Goal: Transaction & Acquisition: Purchase product/service

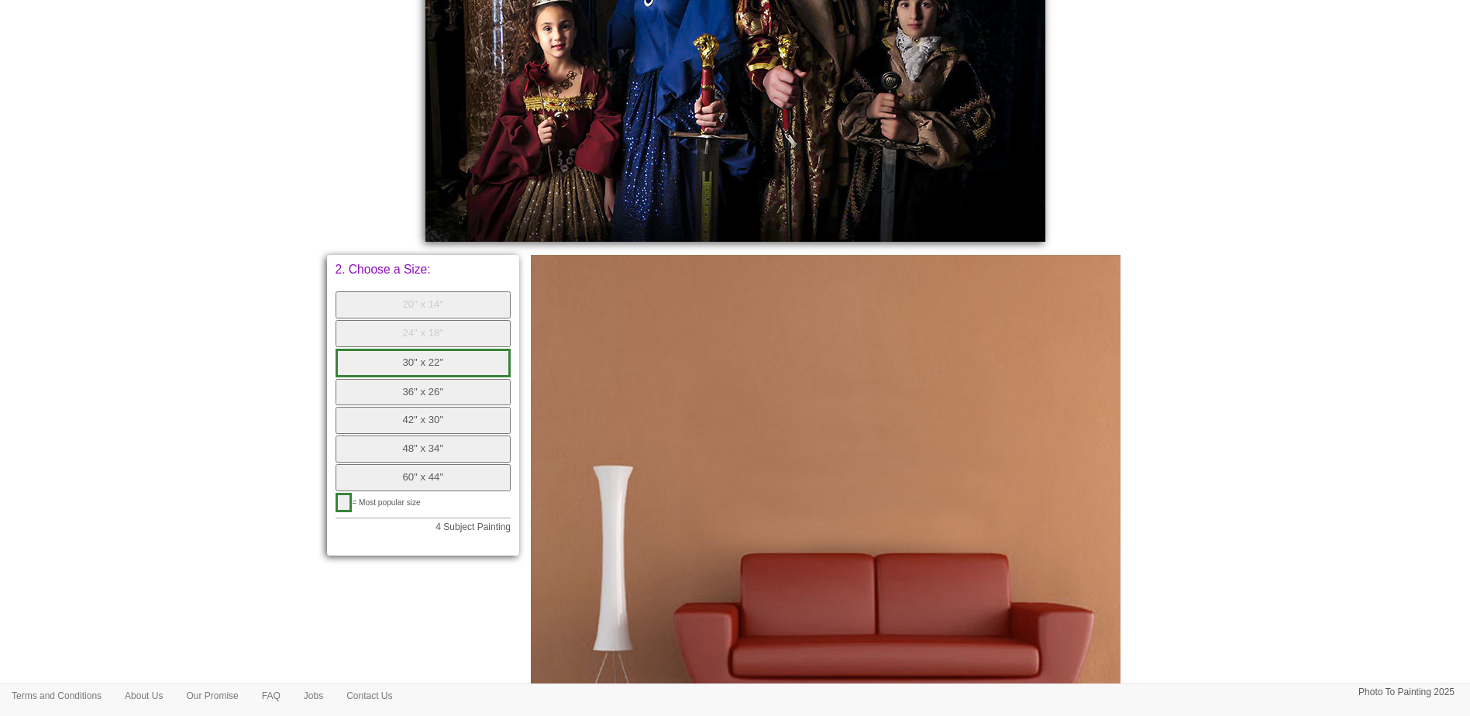
scroll to position [819, 0]
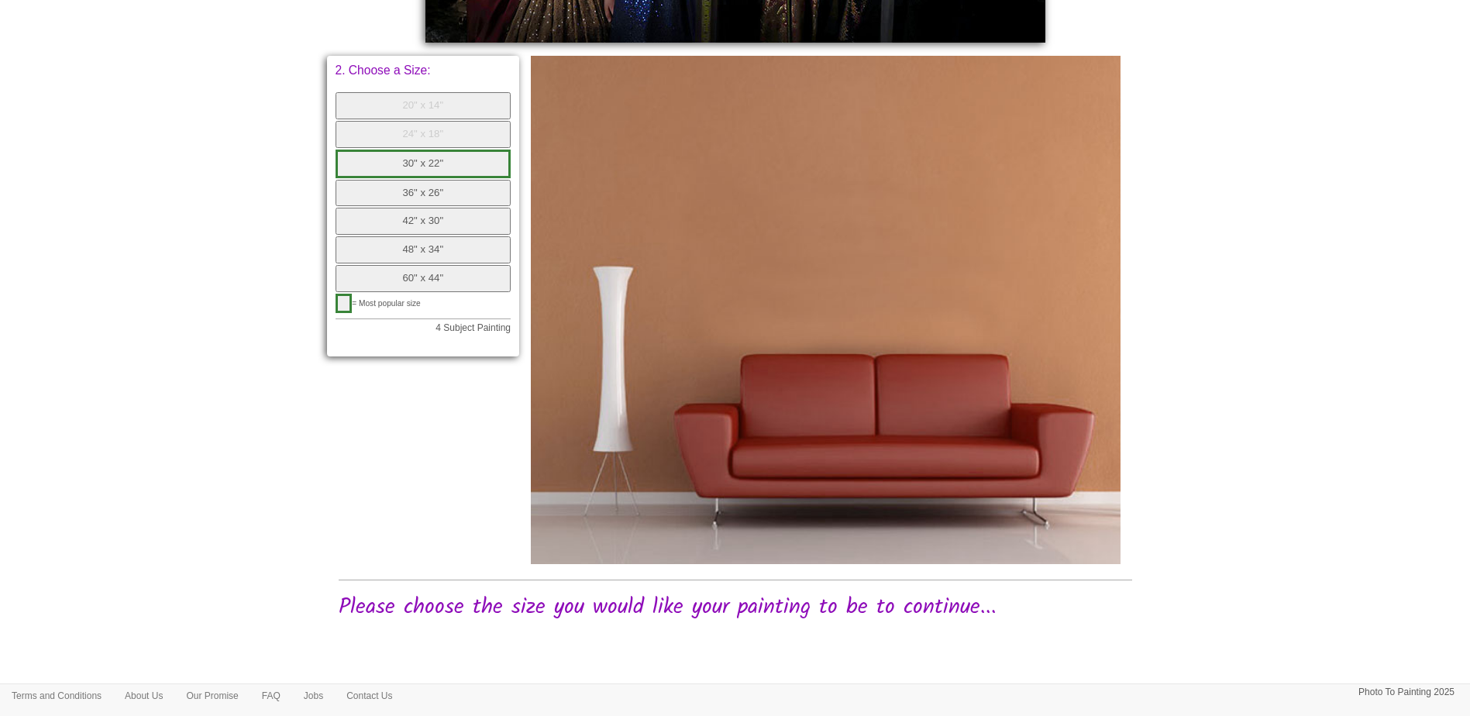
click at [429, 194] on button "36" x 26"" at bounding box center [424, 193] width 176 height 27
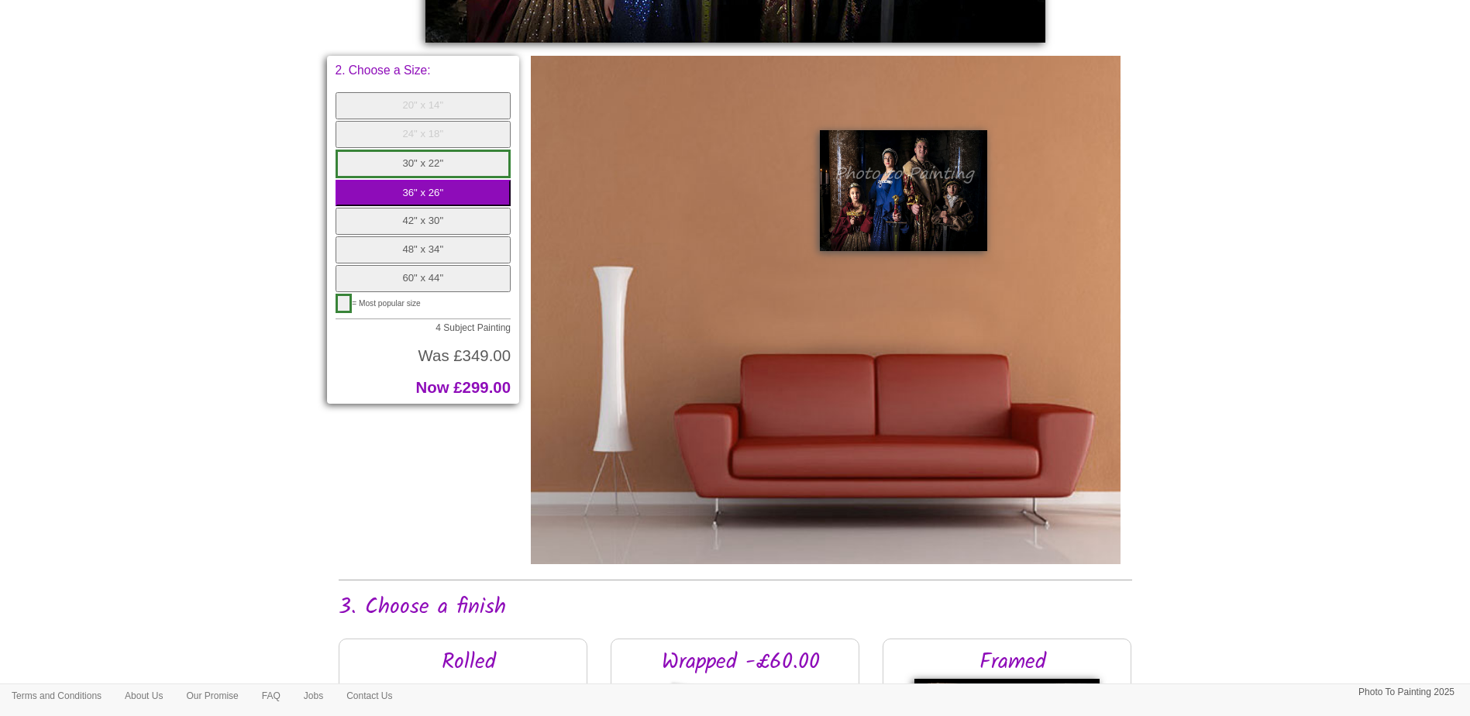
click at [417, 206] on button "36" x 26"" at bounding box center [424, 193] width 176 height 27
click at [412, 219] on button "42" x 30"" at bounding box center [424, 221] width 176 height 27
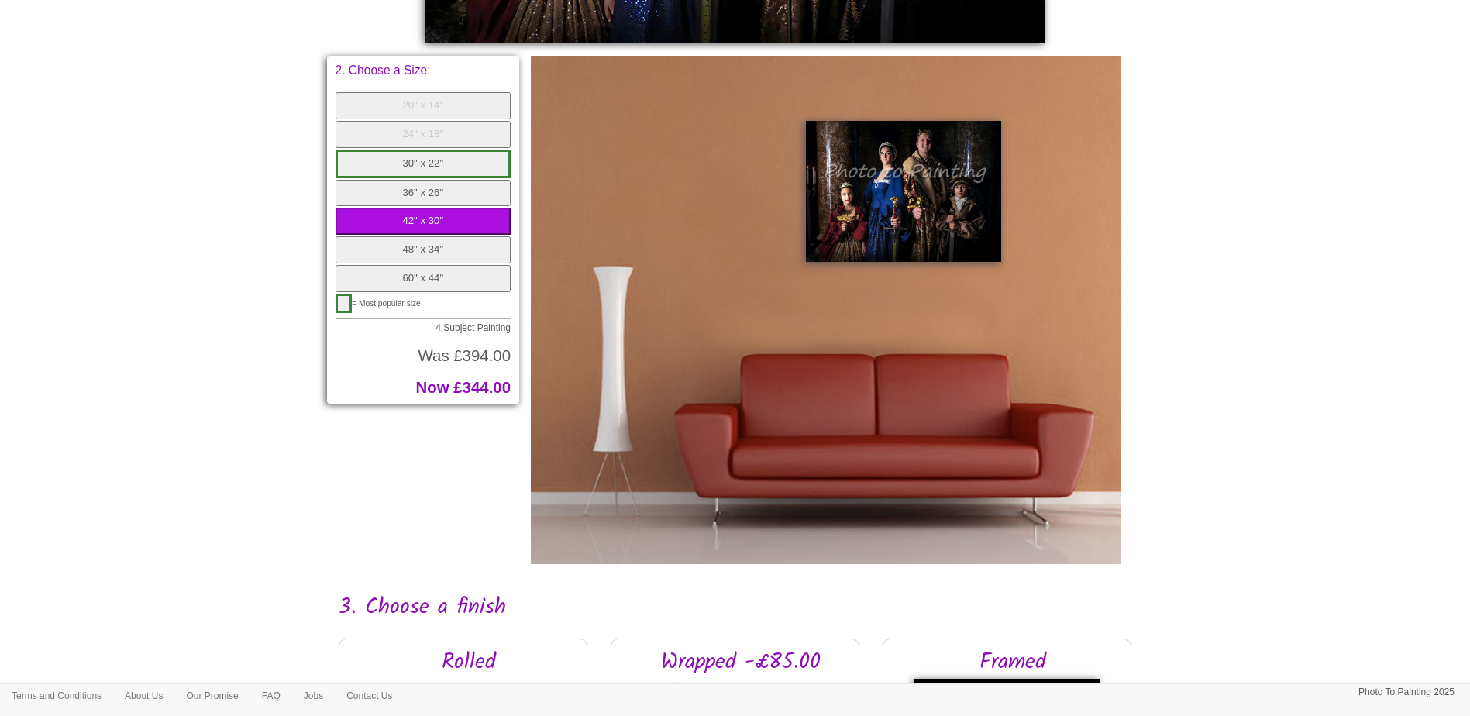
click at [420, 246] on button "48" x 34"" at bounding box center [424, 249] width 176 height 27
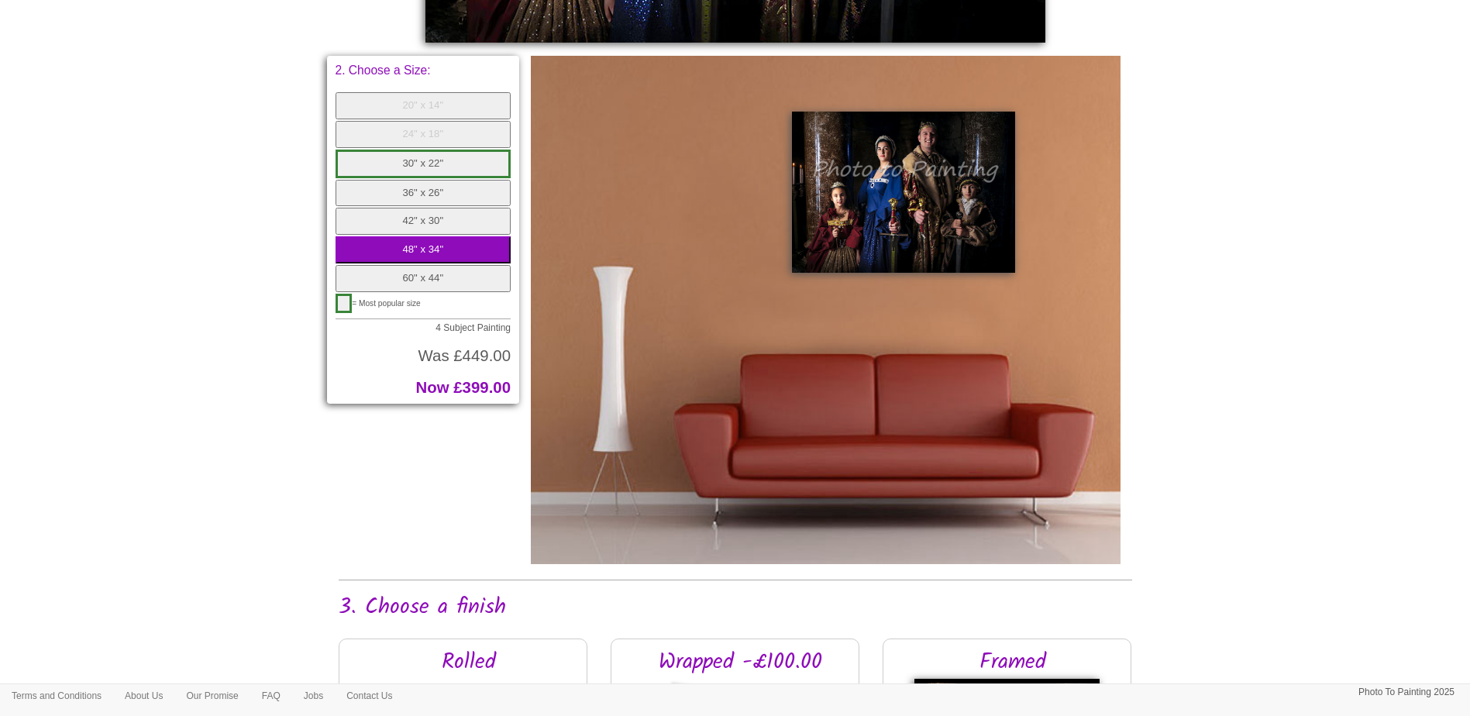
click at [417, 263] on button "48" x 34"" at bounding box center [424, 249] width 176 height 27
click at [422, 278] on button "60" x 44"" at bounding box center [424, 278] width 176 height 27
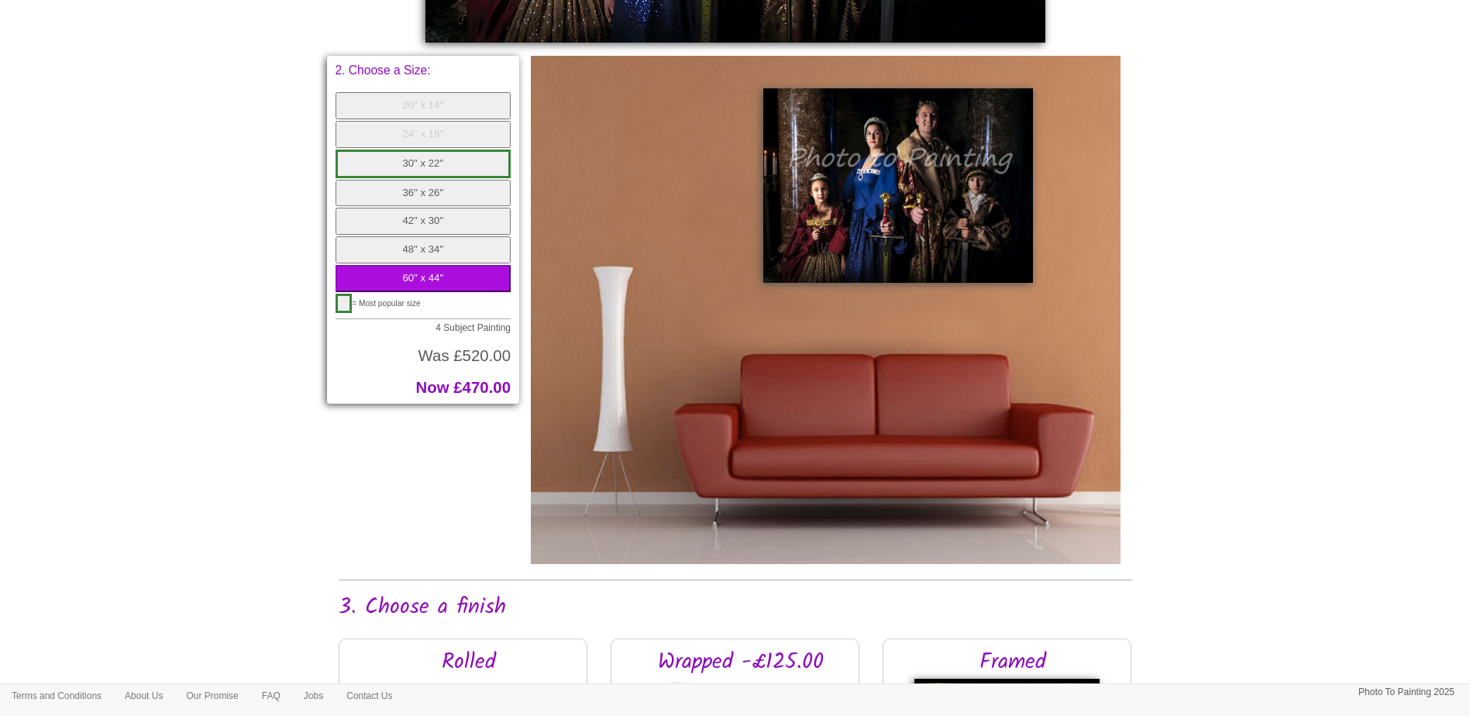
click at [424, 253] on button "48" x 34"" at bounding box center [424, 249] width 176 height 27
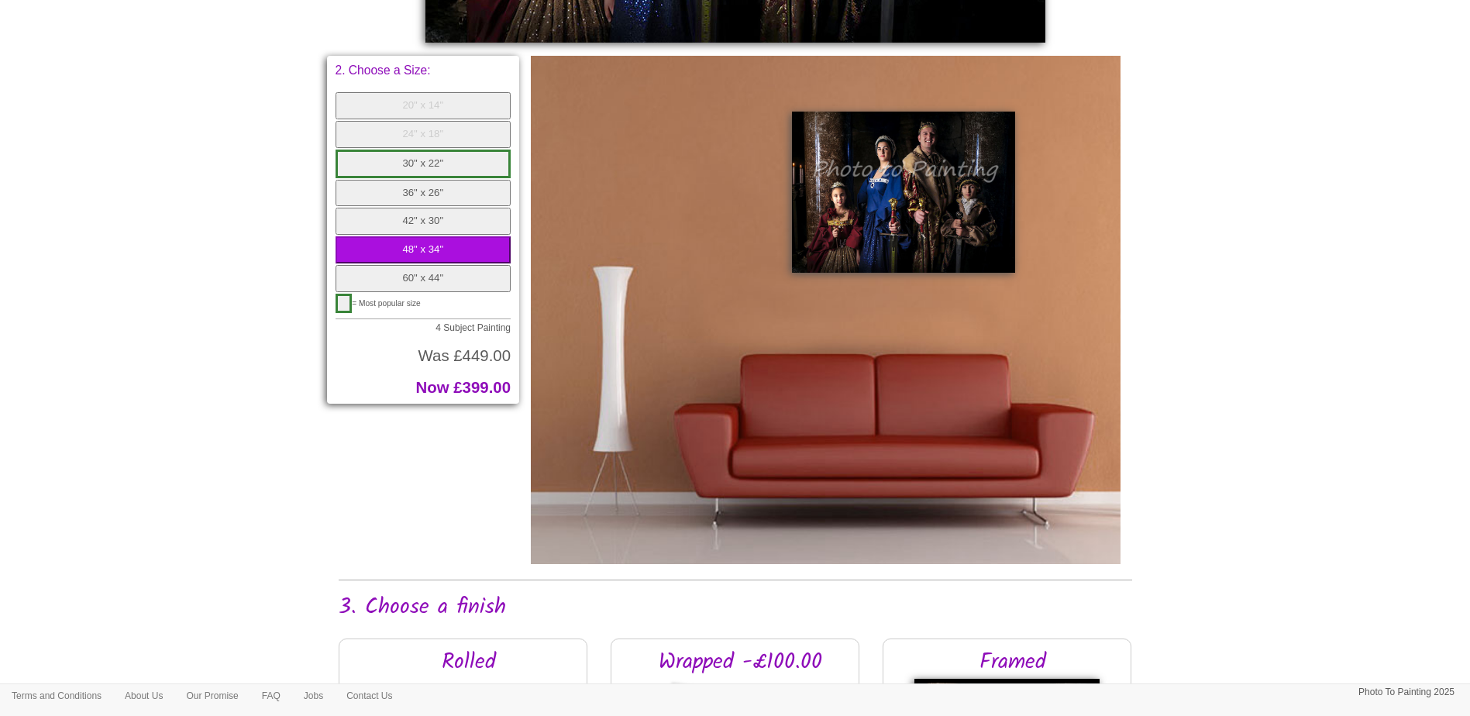
click at [424, 236] on div "20" x 14" 24" x 18" 30" x 22" 36" x 26" 42" x 30" 48" x 34" 60" x 44"" at bounding box center [424, 192] width 176 height 201
click at [424, 220] on button "42" x 30"" at bounding box center [424, 221] width 176 height 27
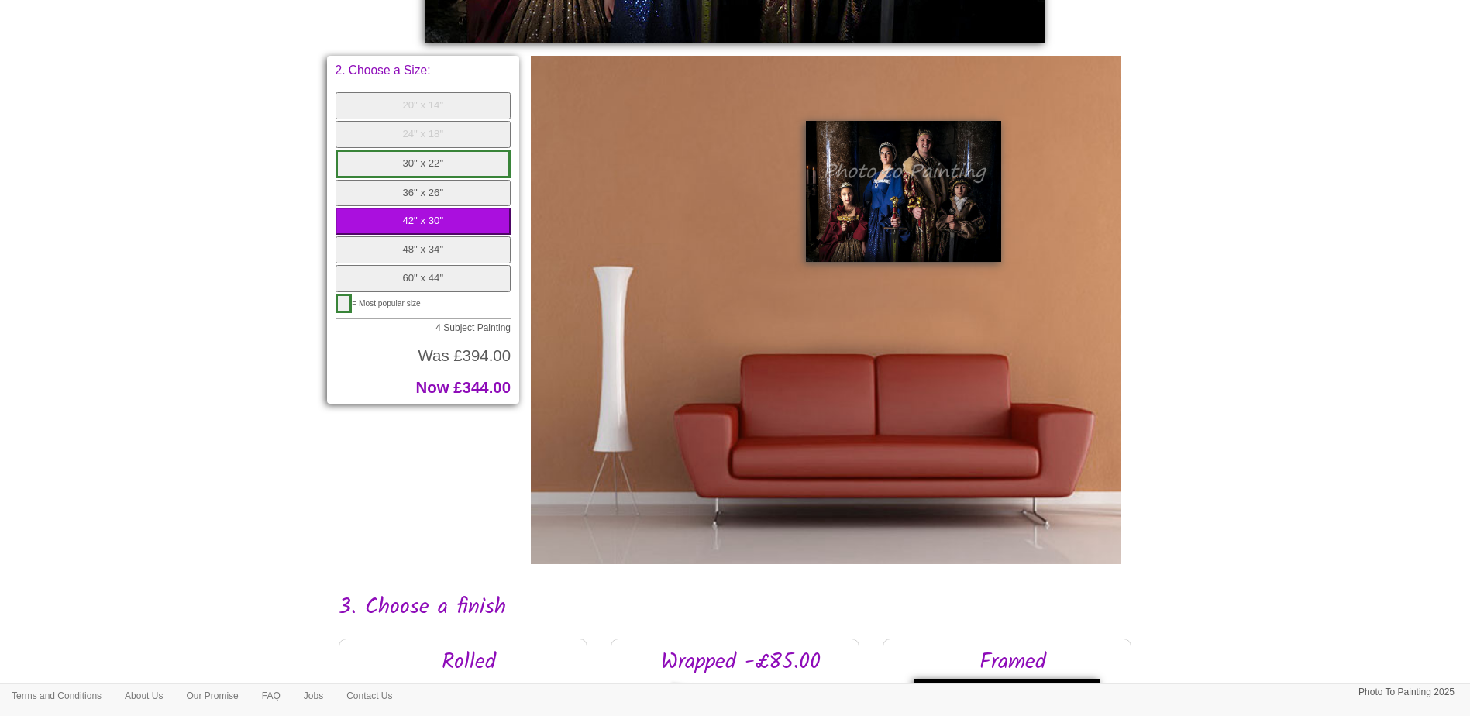
click at [427, 197] on button "36" x 26"" at bounding box center [424, 193] width 176 height 27
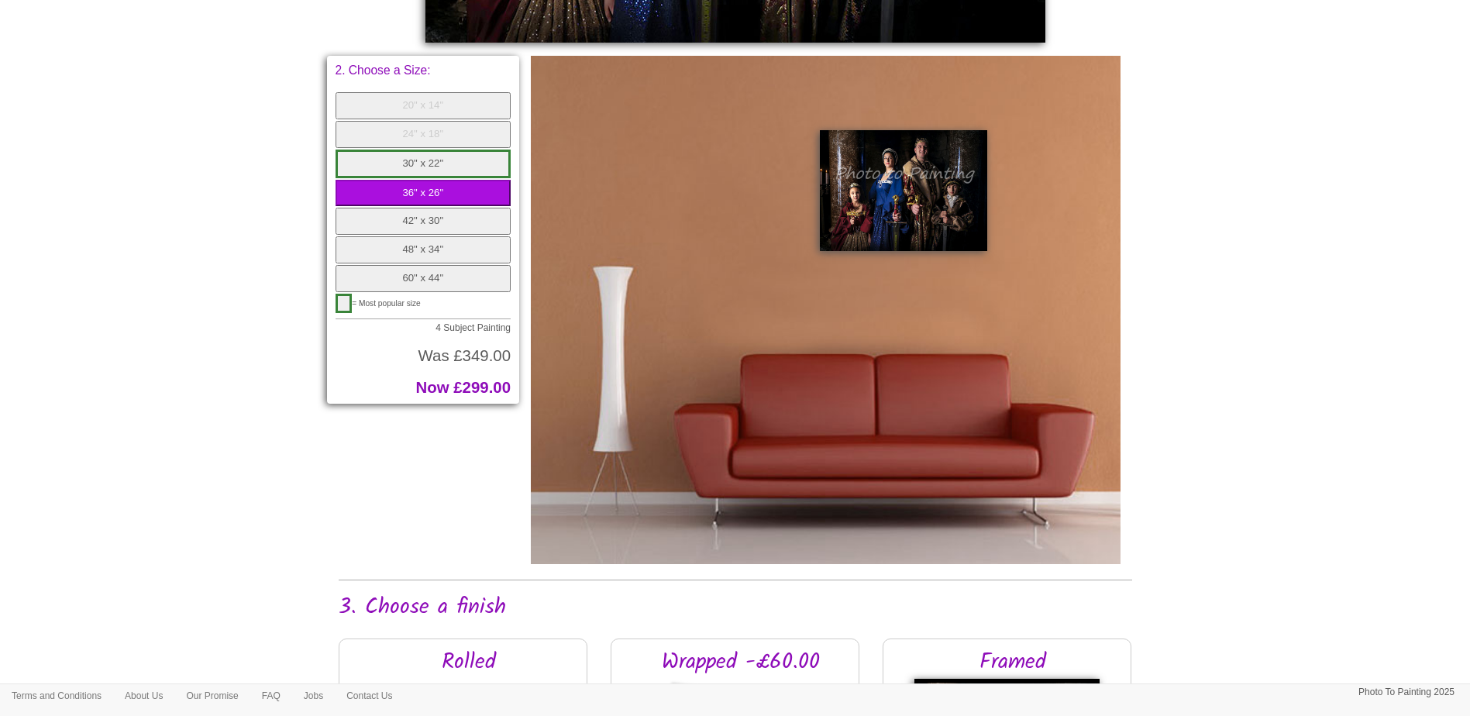
click at [430, 170] on button "30" x 22"" at bounding box center [424, 164] width 176 height 29
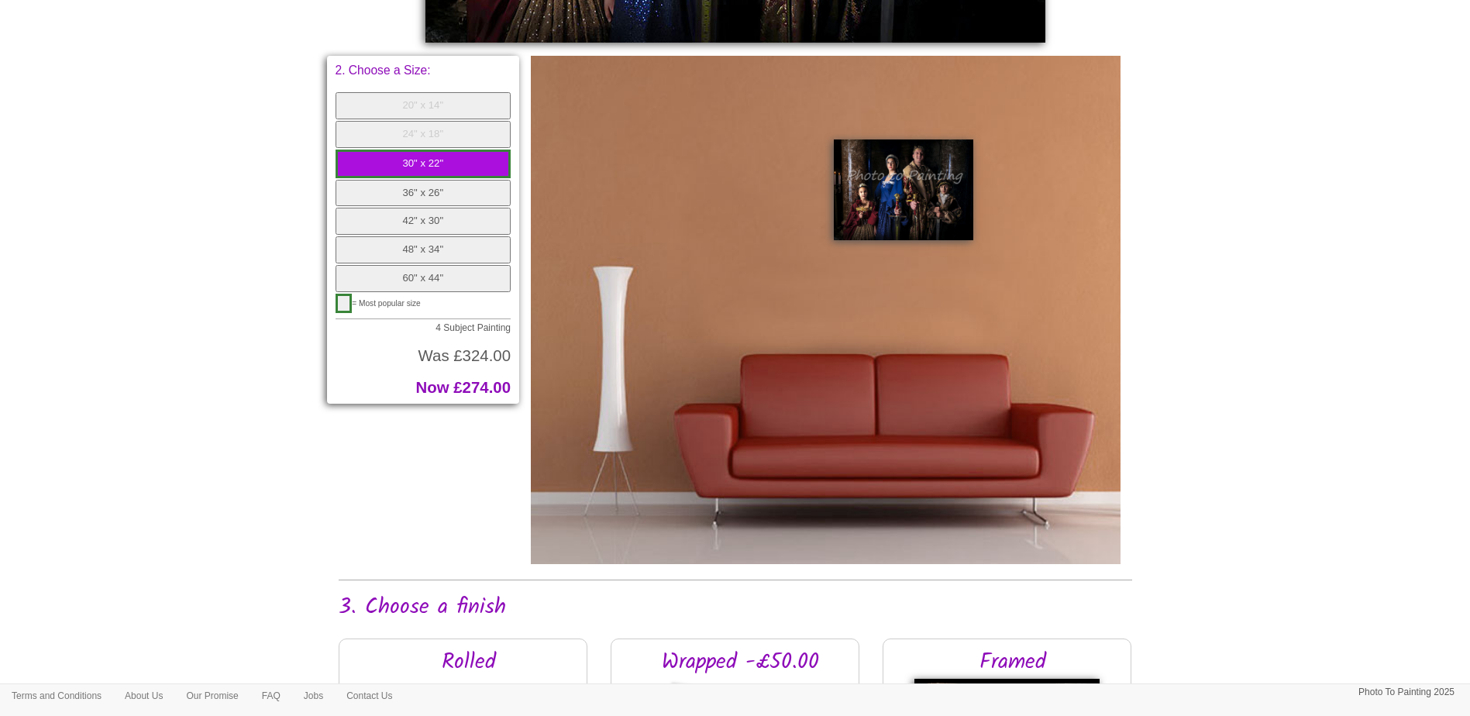
drag, startPoint x: 420, startPoint y: 136, endPoint x: 863, endPoint y: 143, distance: 443.3
click at [420, 136] on button "24" x 18"" at bounding box center [424, 134] width 176 height 27
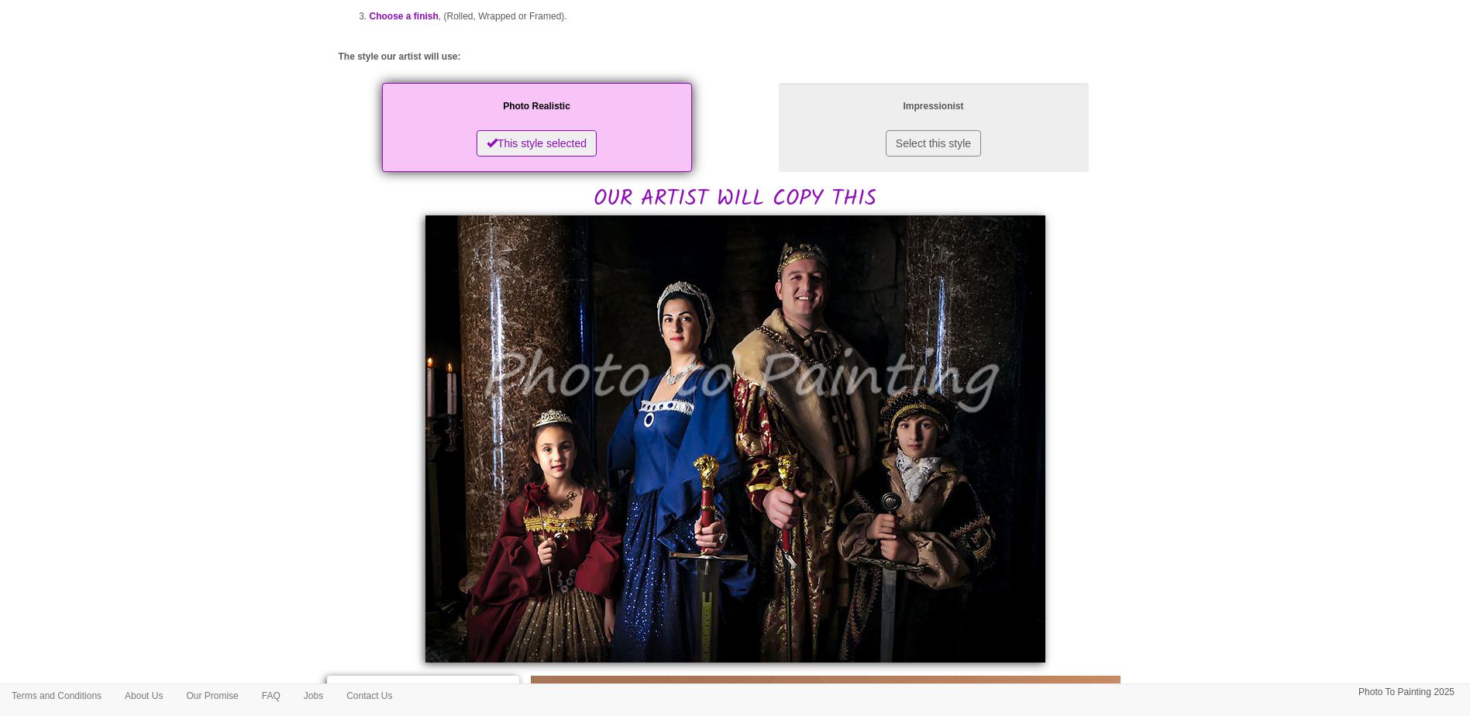
scroll to position [0, 0]
